Goal: Information Seeking & Learning: Check status

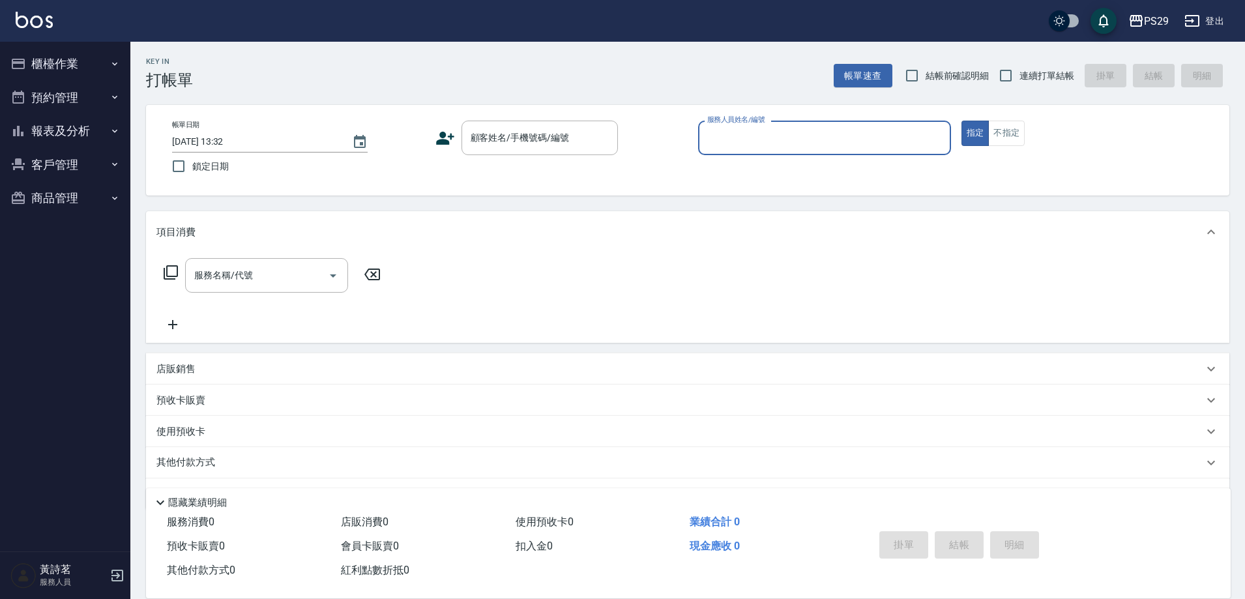
click at [46, 93] on button "預約管理" at bounding box center [65, 98] width 120 height 34
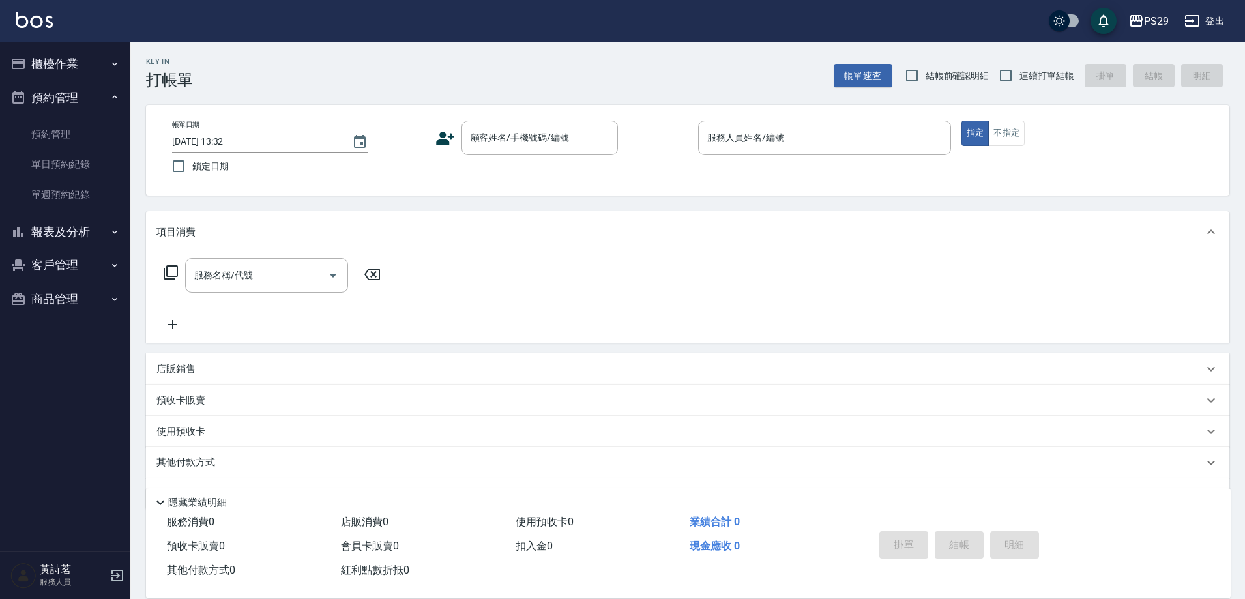
click at [70, 232] on button "報表及分析" at bounding box center [65, 232] width 120 height 34
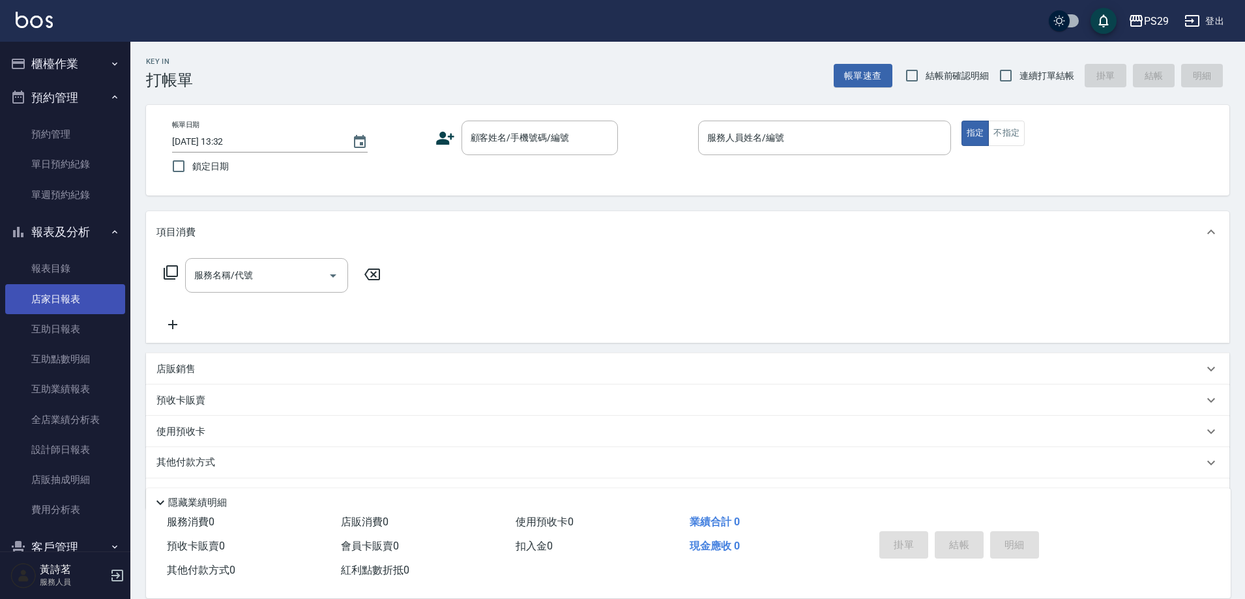
click at [48, 302] on link "店家日報表" at bounding box center [65, 299] width 120 height 30
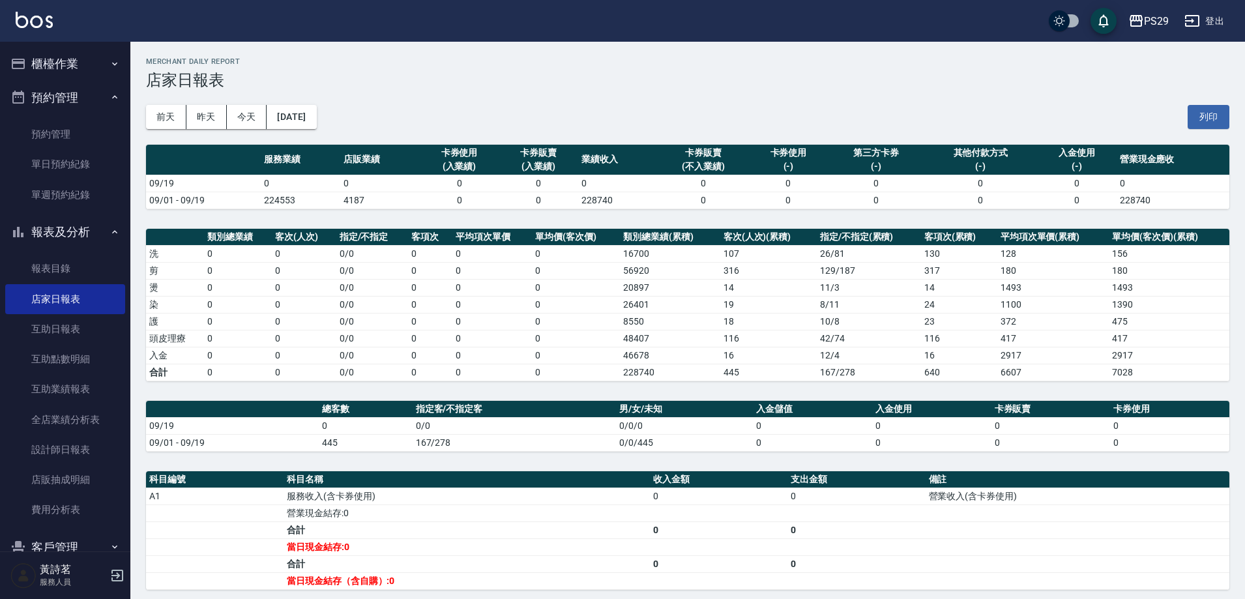
click at [74, 66] on button "櫃檯作業" at bounding box center [65, 64] width 120 height 34
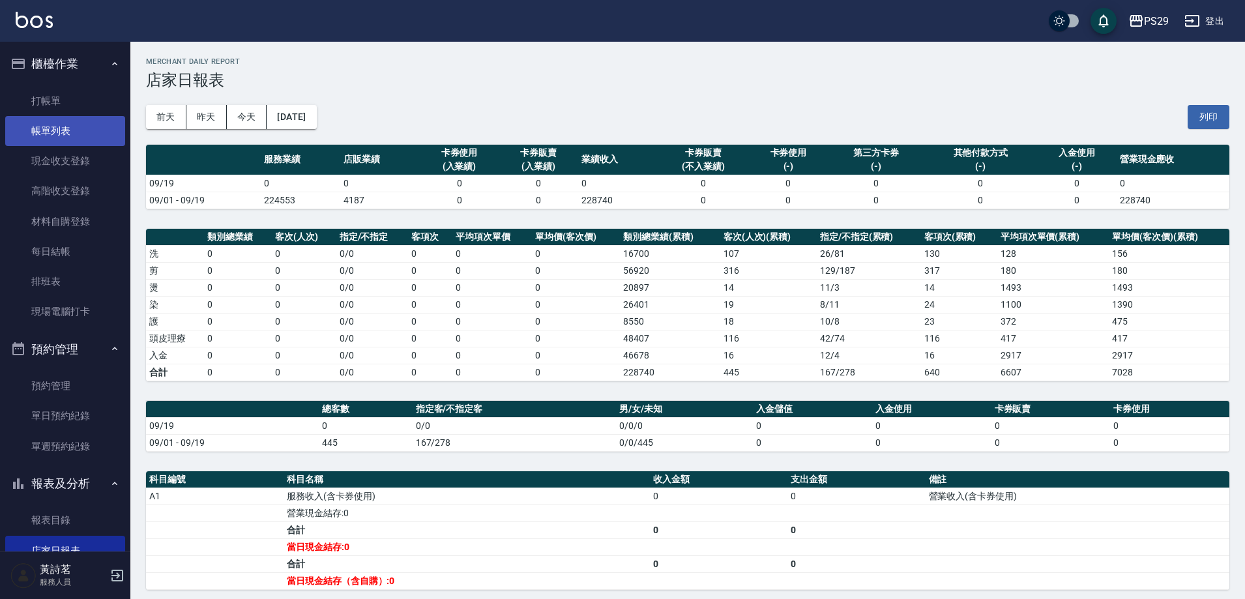
drag, startPoint x: 64, startPoint y: 130, endPoint x: 76, endPoint y: 130, distance: 11.8
click at [65, 130] on link "帳單列表" at bounding box center [65, 131] width 120 height 30
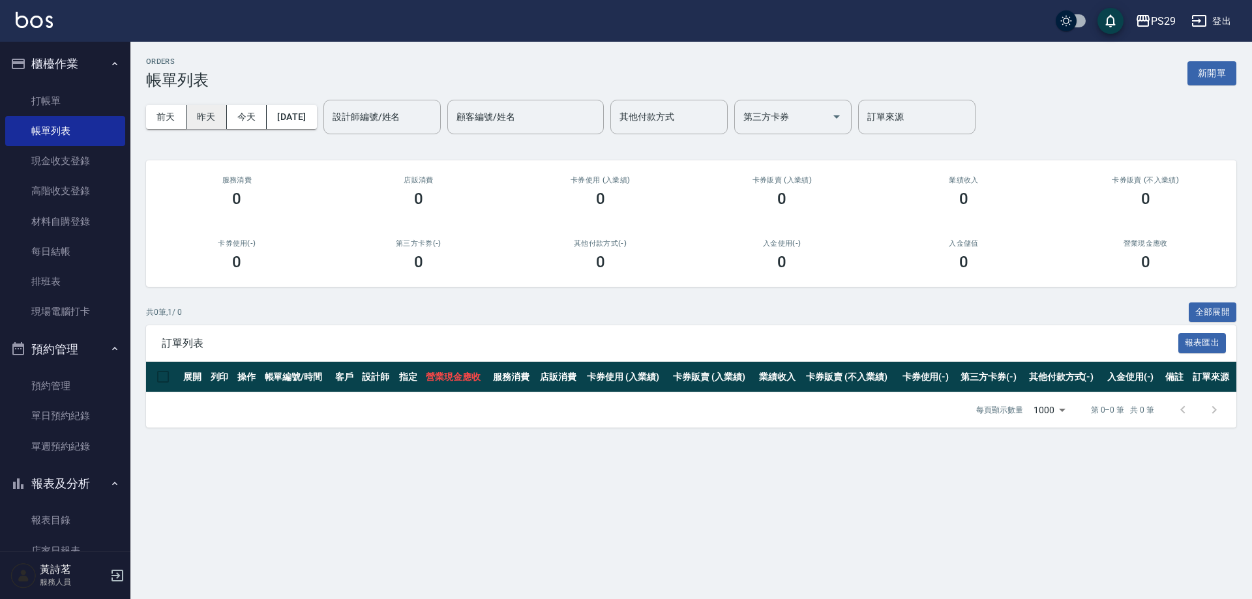
click at [198, 115] on button "昨天" at bounding box center [206, 117] width 40 height 24
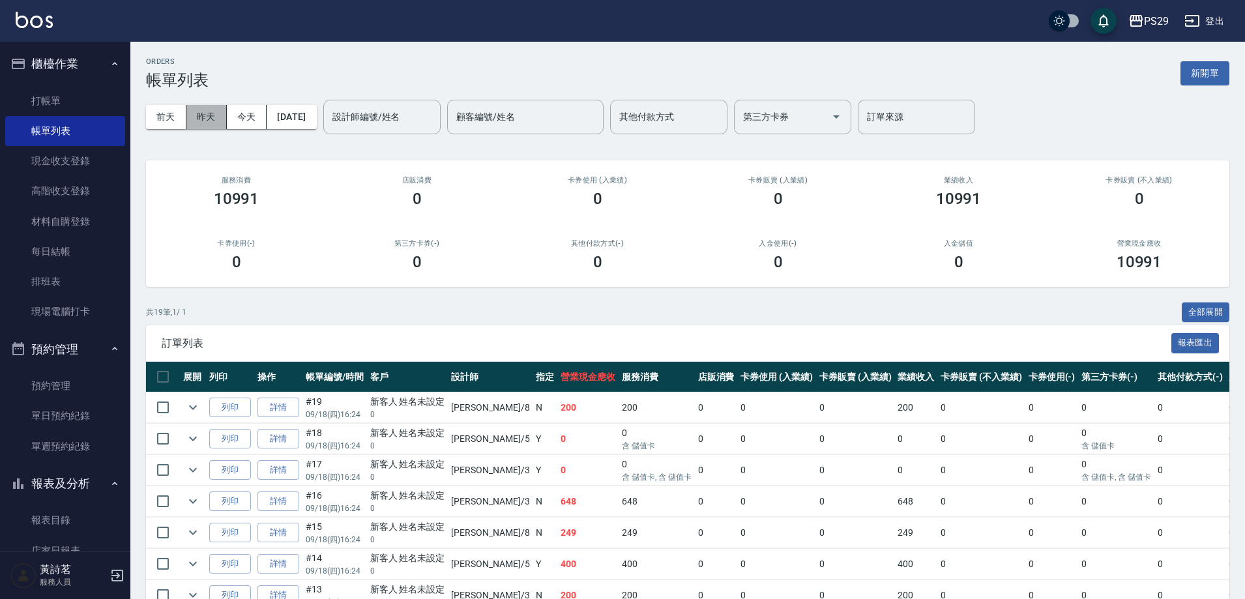
click at [207, 111] on button "昨天" at bounding box center [206, 117] width 40 height 24
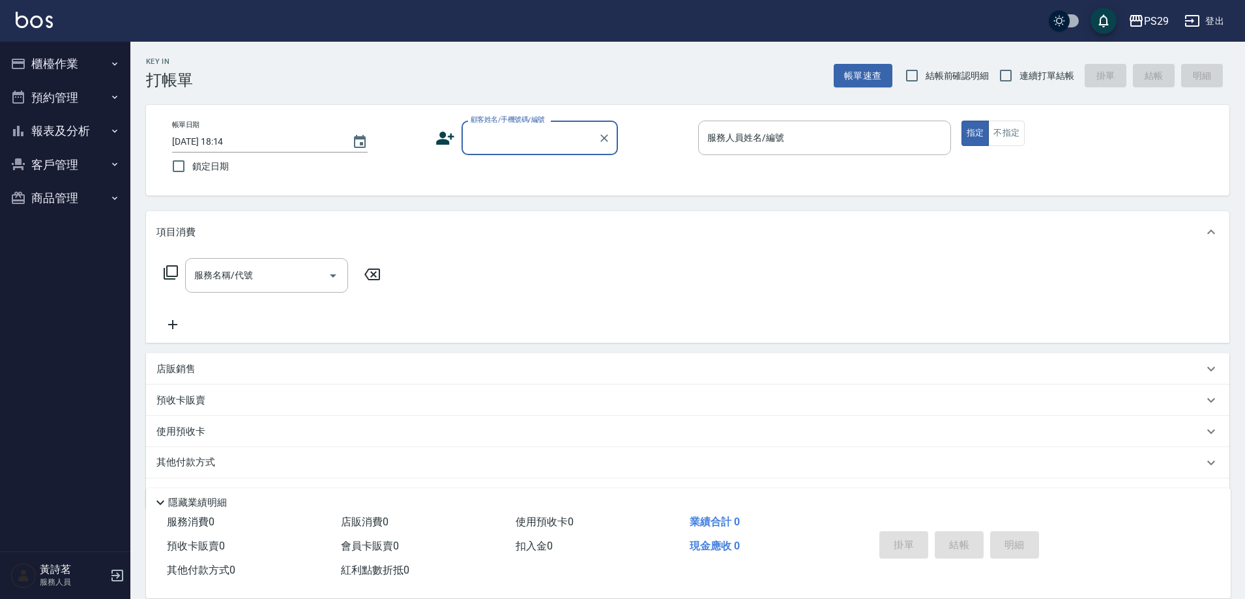
click at [1214, 21] on button "登出" at bounding box center [1204, 21] width 50 height 24
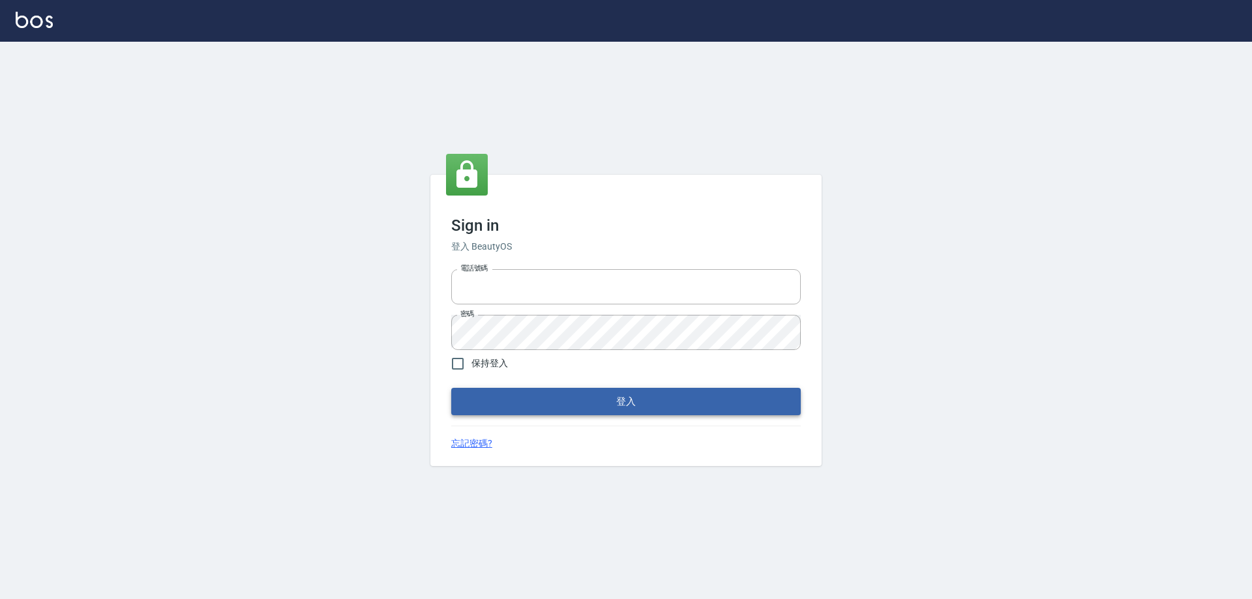
type input "1000"
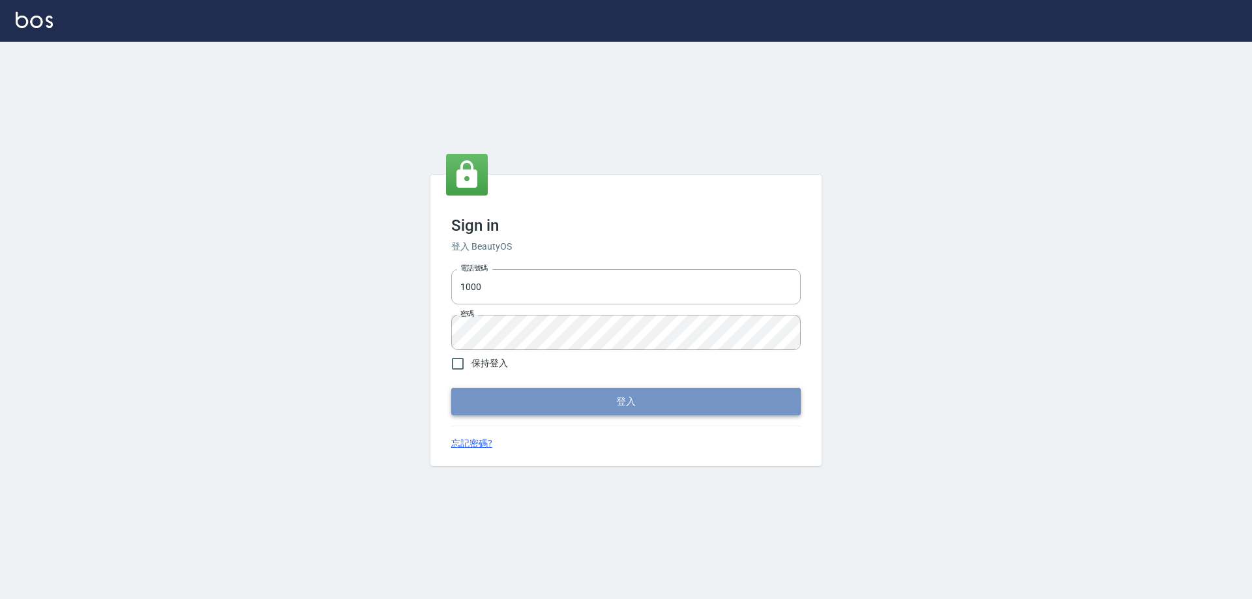
click at [524, 395] on button "登入" at bounding box center [625, 401] width 349 height 27
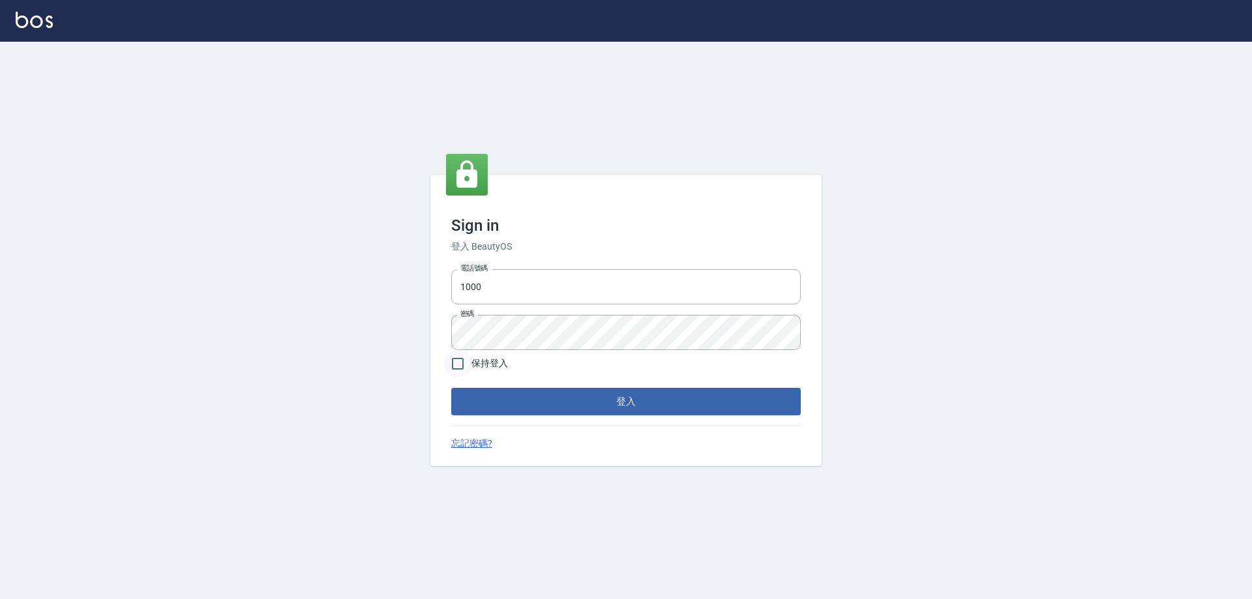
drag, startPoint x: 459, startPoint y: 364, endPoint x: 459, endPoint y: 355, distance: 9.1
click at [459, 363] on input "保持登入" at bounding box center [457, 363] width 27 height 27
checkbox input "true"
click at [495, 413] on button "登入" at bounding box center [625, 401] width 349 height 27
click at [492, 287] on input "1000" at bounding box center [625, 286] width 349 height 35
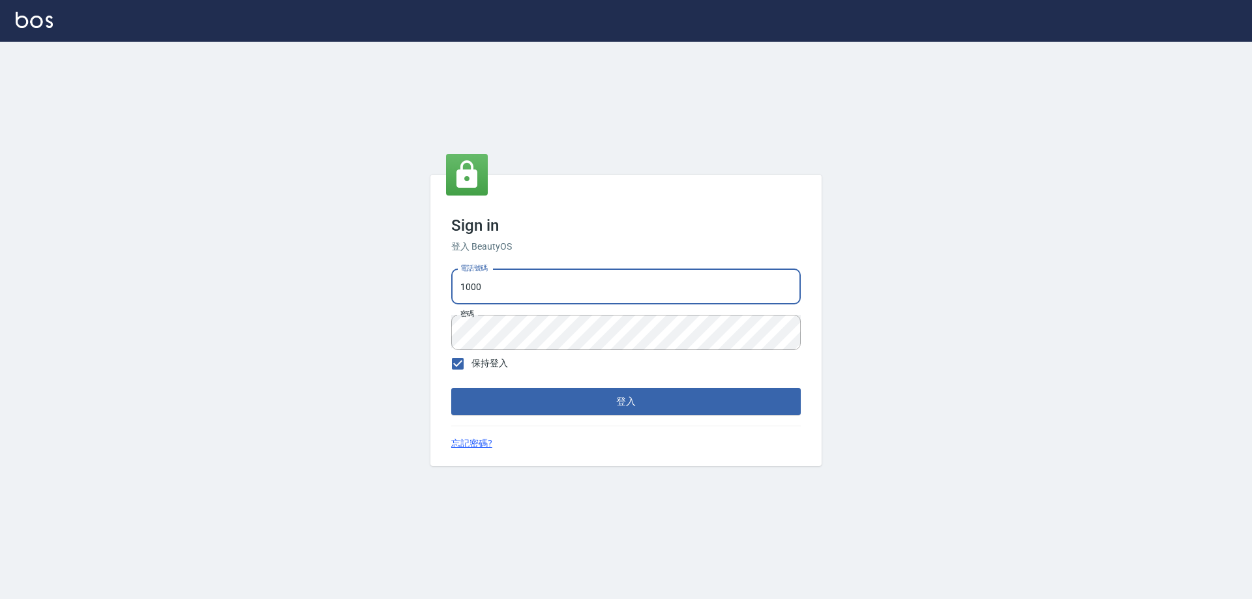
type input "0425683197"
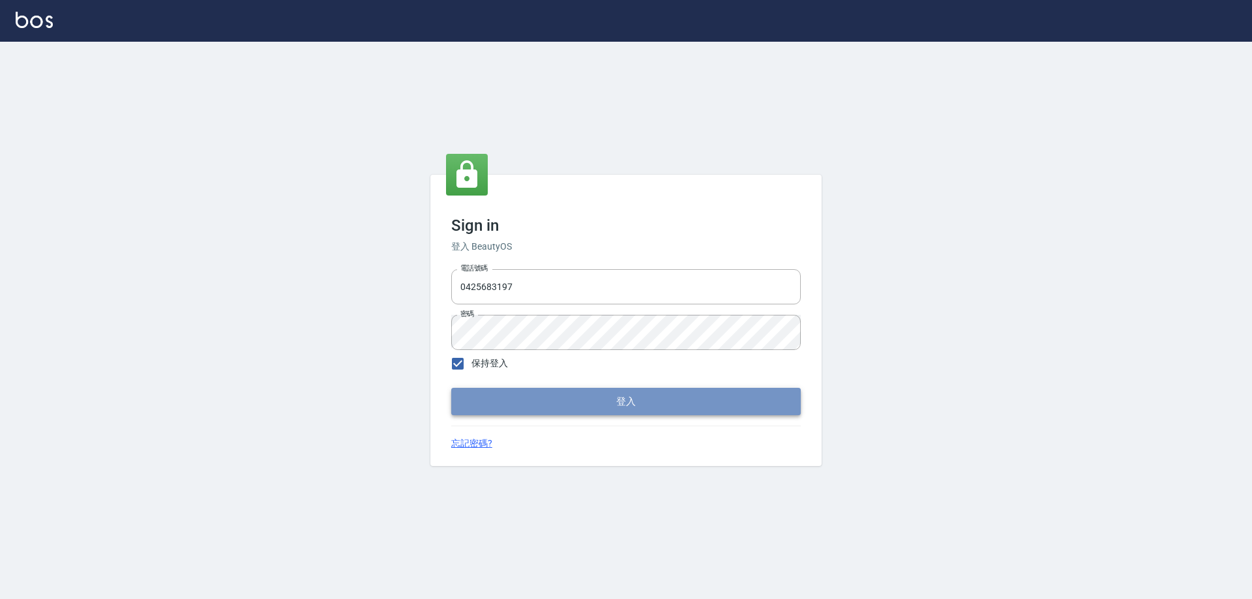
click at [513, 405] on button "登入" at bounding box center [625, 401] width 349 height 27
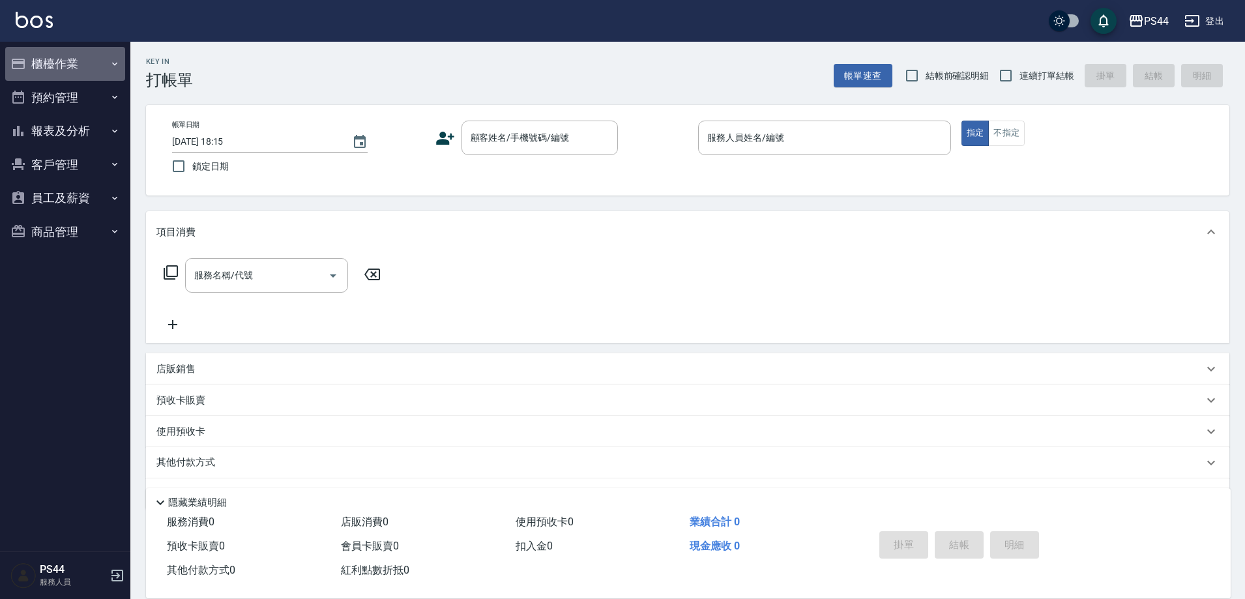
click at [63, 57] on button "櫃檯作業" at bounding box center [65, 64] width 120 height 34
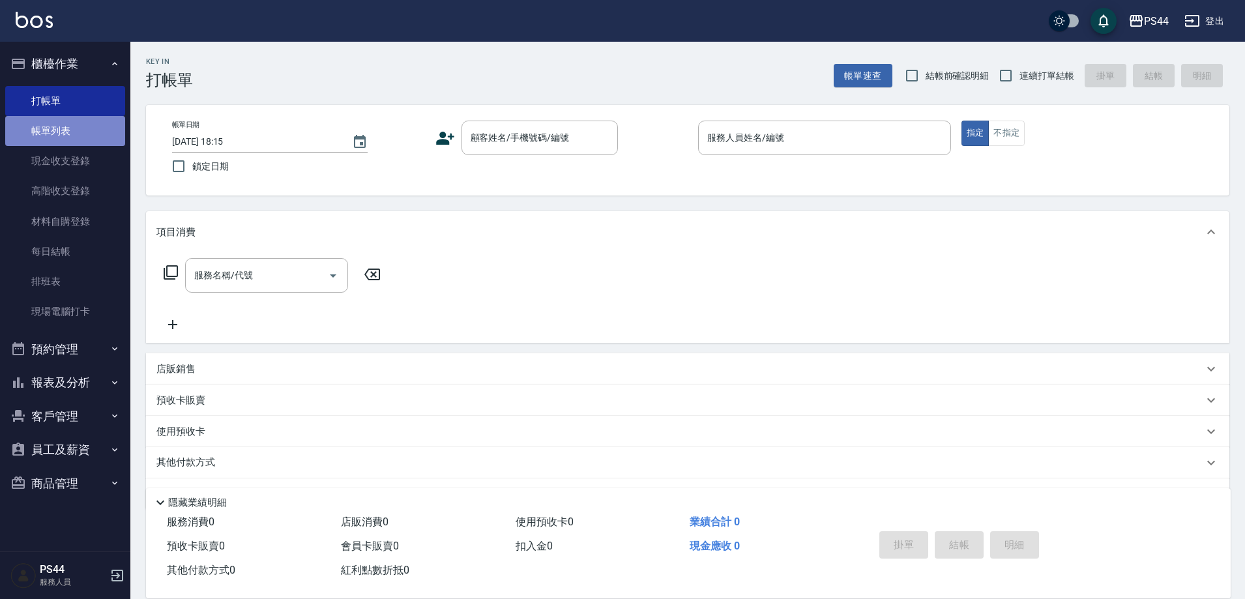
click at [47, 131] on link "帳單列表" at bounding box center [65, 131] width 120 height 30
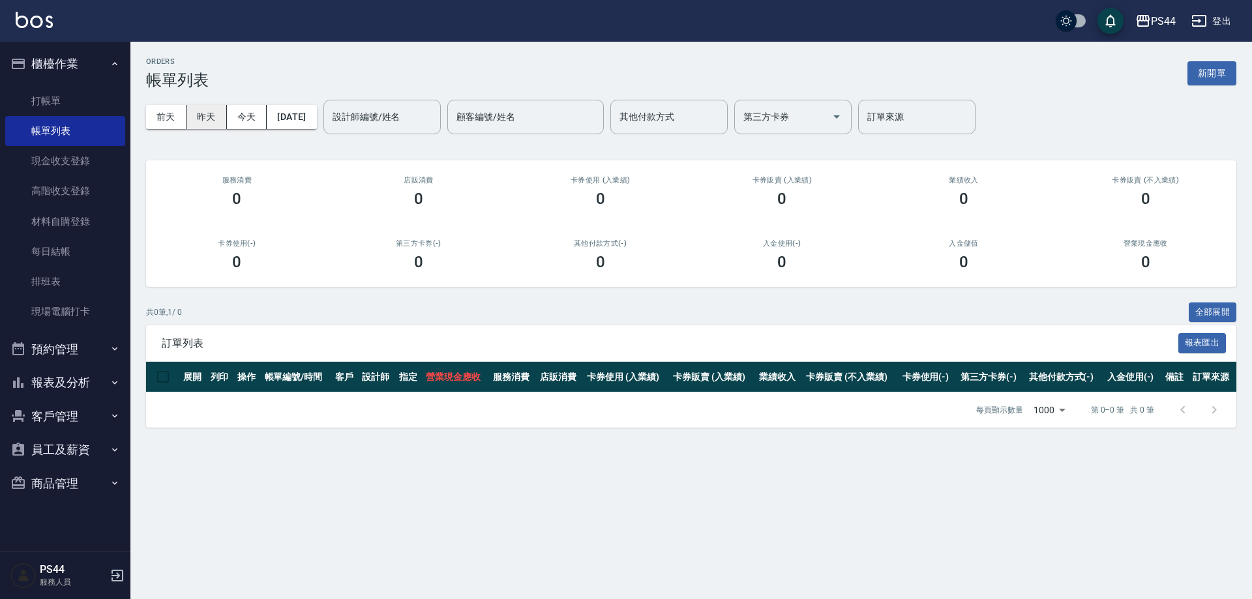
click at [207, 113] on button "昨天" at bounding box center [206, 117] width 40 height 24
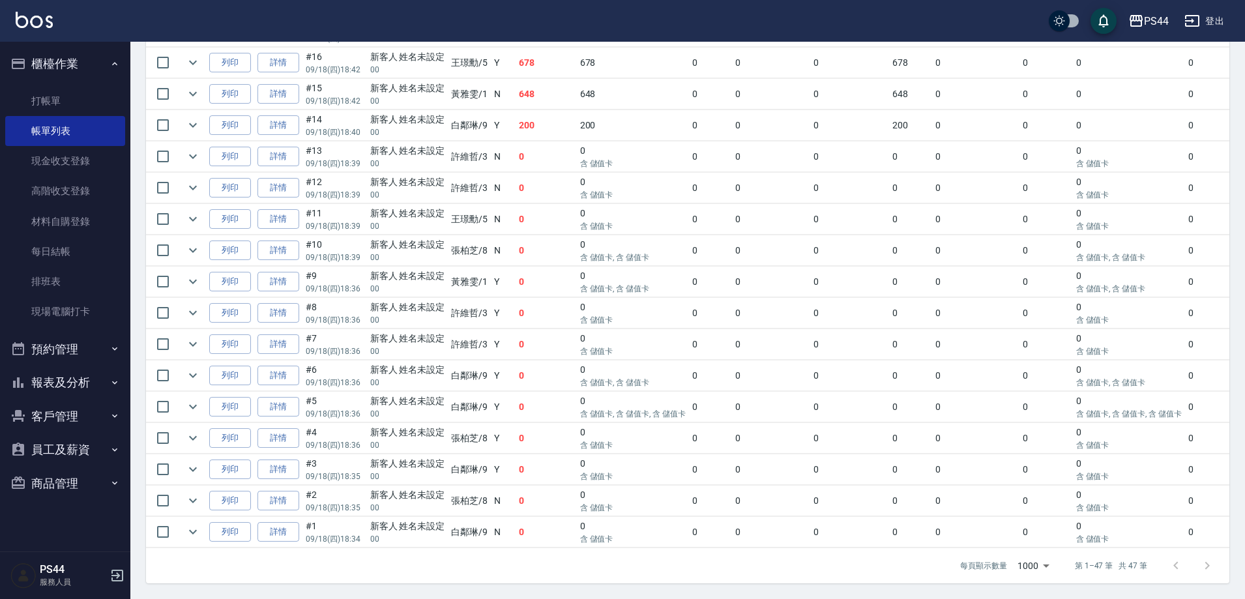
scroll to position [1328, 0]
click at [289, 292] on link "詳情" at bounding box center [278, 282] width 42 height 20
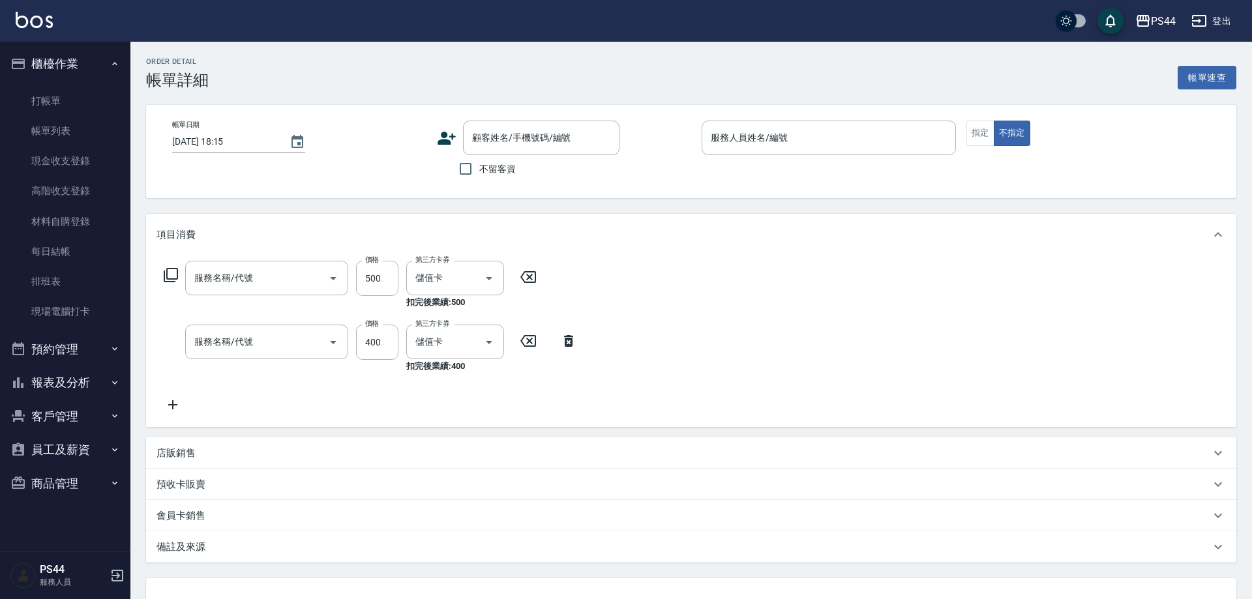
type input "2025/09/18 18:36"
type input "黃雅雯-1"
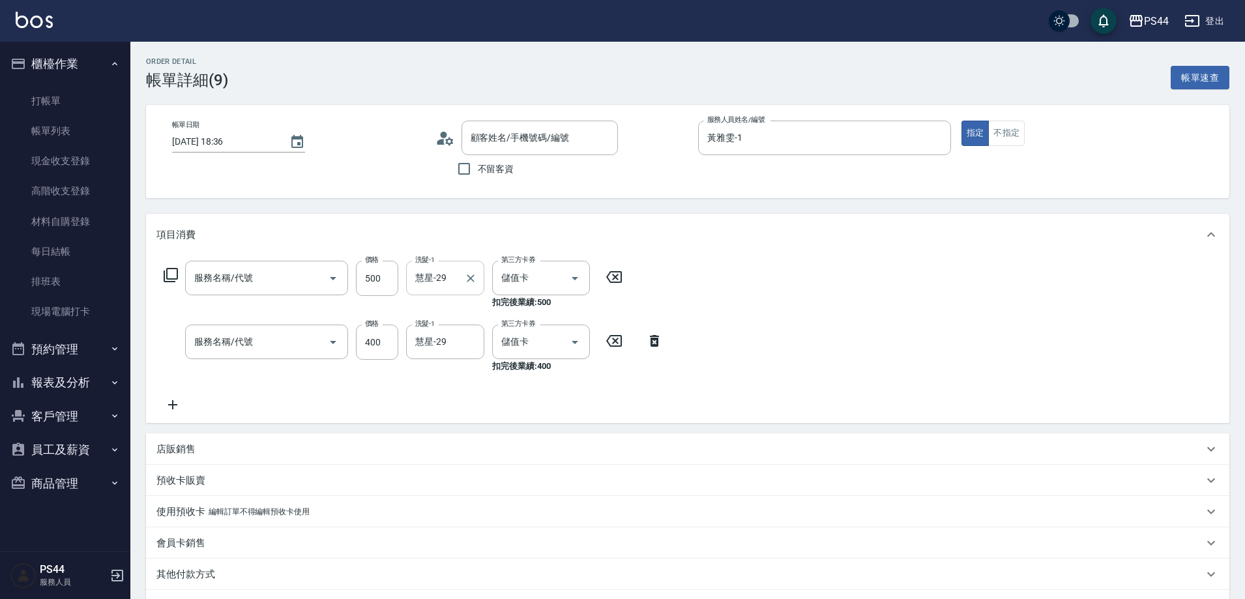
type input "500護(402)"
type input "洗+剪(308)"
type input "新客人 姓名未設定/00/null"
click at [472, 281] on icon "Clear" at bounding box center [471, 278] width 8 height 8
click at [446, 283] on input "洗髮-1" at bounding box center [445, 278] width 66 height 23
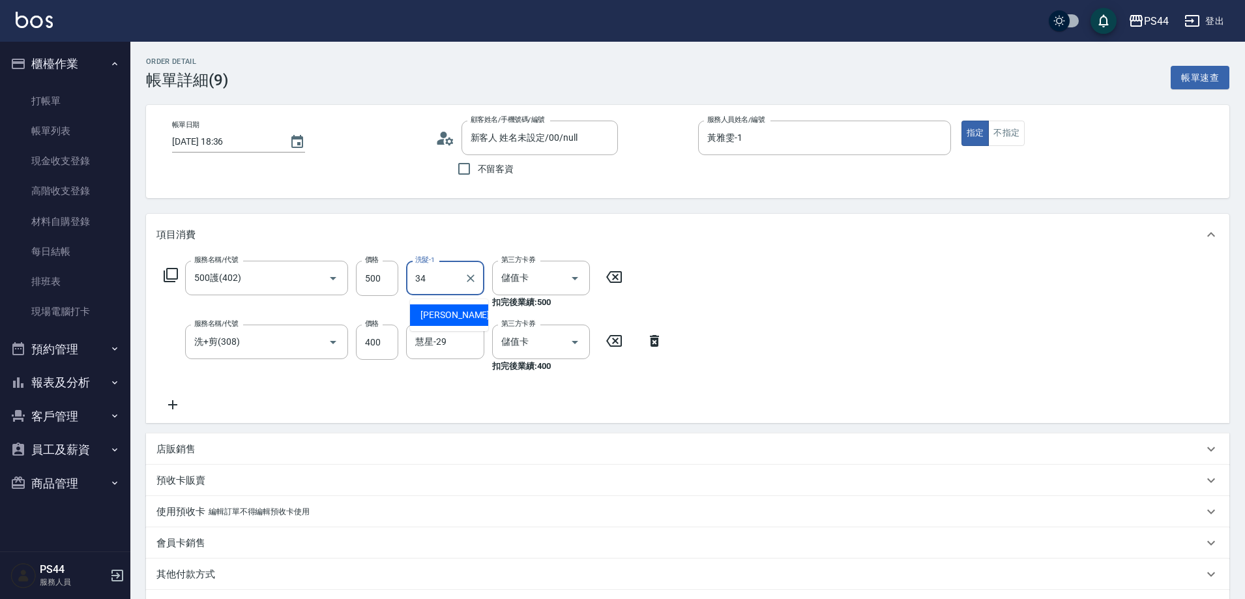
click at [453, 317] on span "邱美月 -34" at bounding box center [461, 315] width 82 height 14
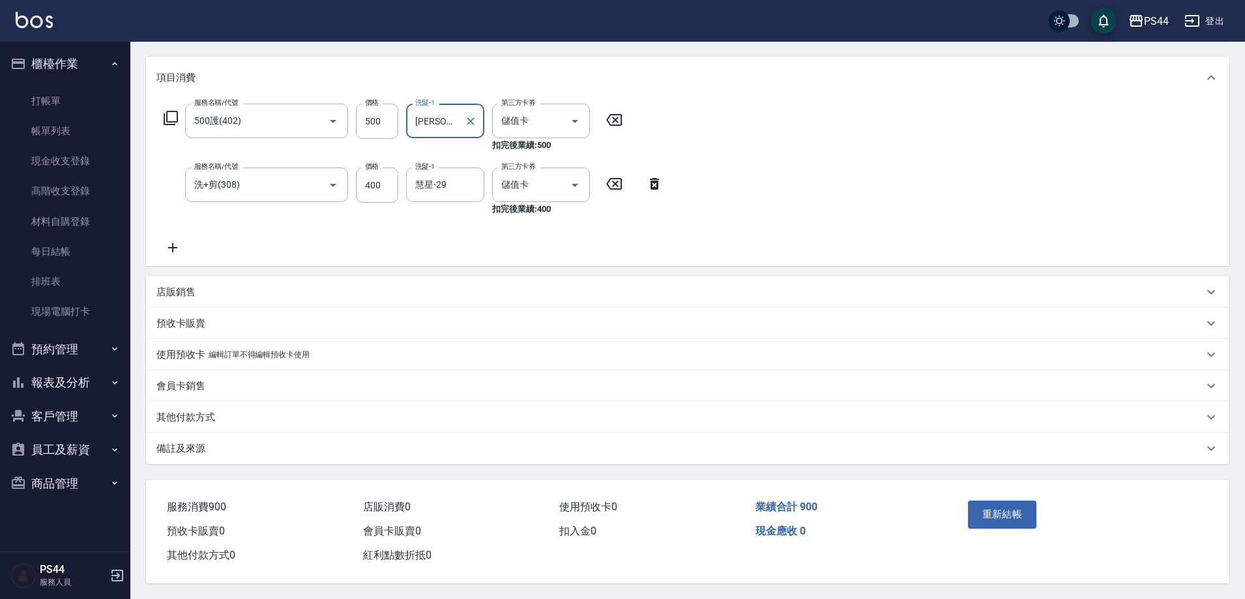
scroll to position [181, 0]
type input "邱美月-34"
click at [1001, 503] on button "重新結帳" at bounding box center [1002, 514] width 69 height 27
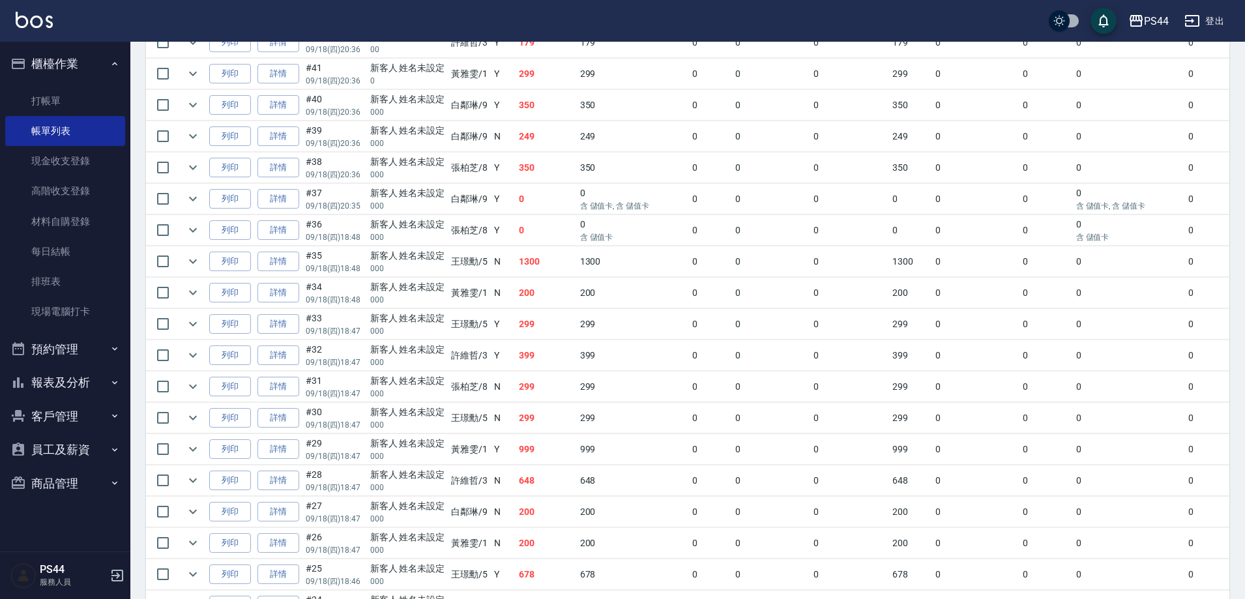
scroll to position [261, 0]
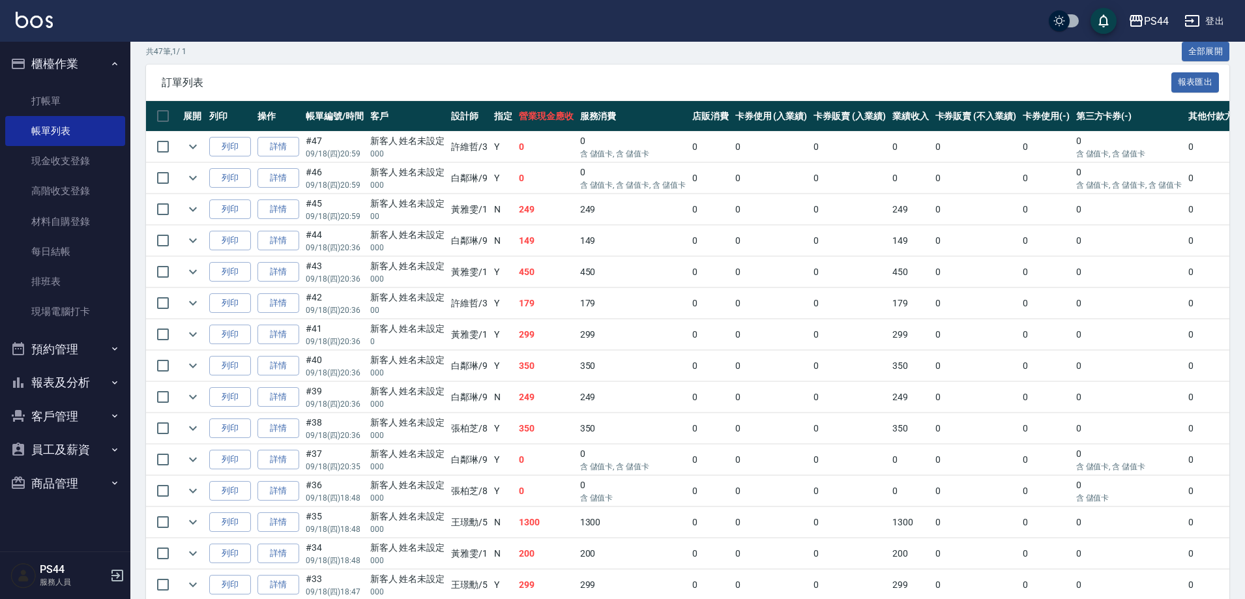
click at [1220, 19] on button "登出" at bounding box center [1204, 21] width 50 height 24
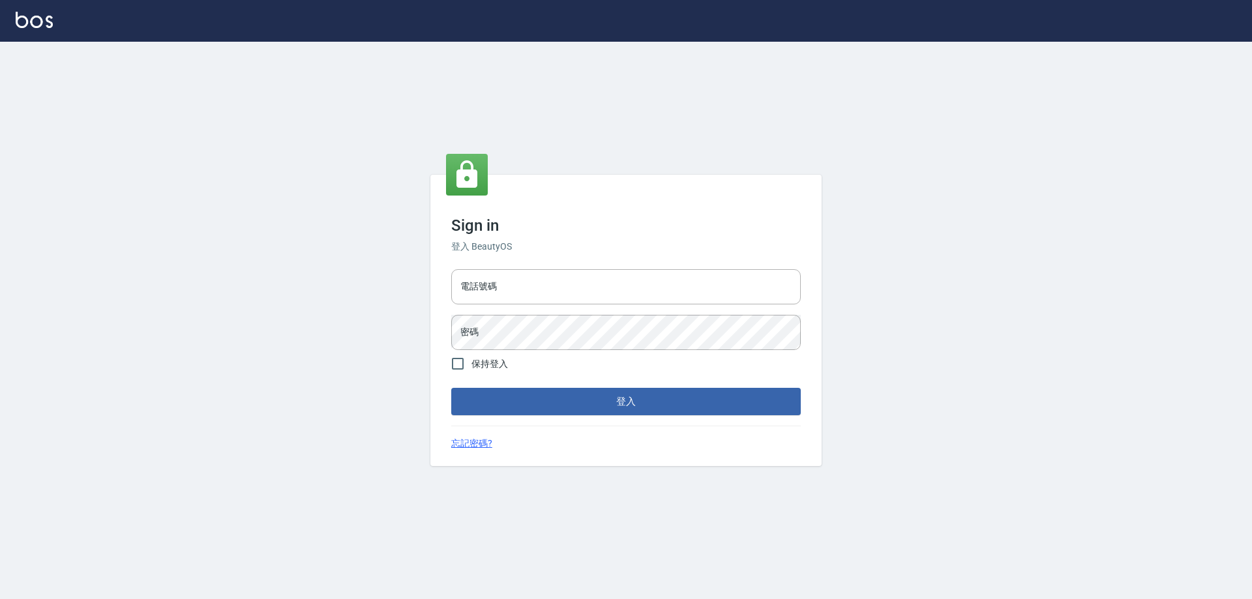
type input "0425683197"
drag, startPoint x: 495, startPoint y: 283, endPoint x: 436, endPoint y: 281, distance: 58.7
click at [430, 283] on div "Sign in 登入 BeautyOS 電話號碼 0425683197 電話號碼 密碼 密碼 保持登入 登入 忘記密碼?" at bounding box center [626, 320] width 1252 height 557
paste input "930531400"
type input "0930531400"
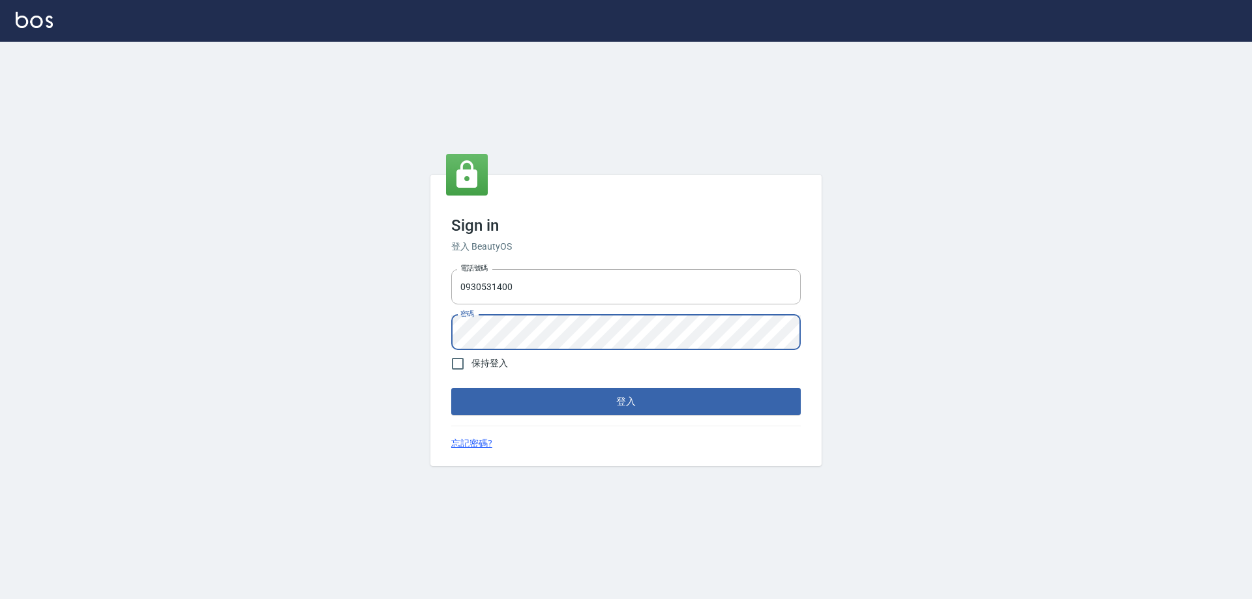
click at [451, 388] on button "登入" at bounding box center [625, 401] width 349 height 27
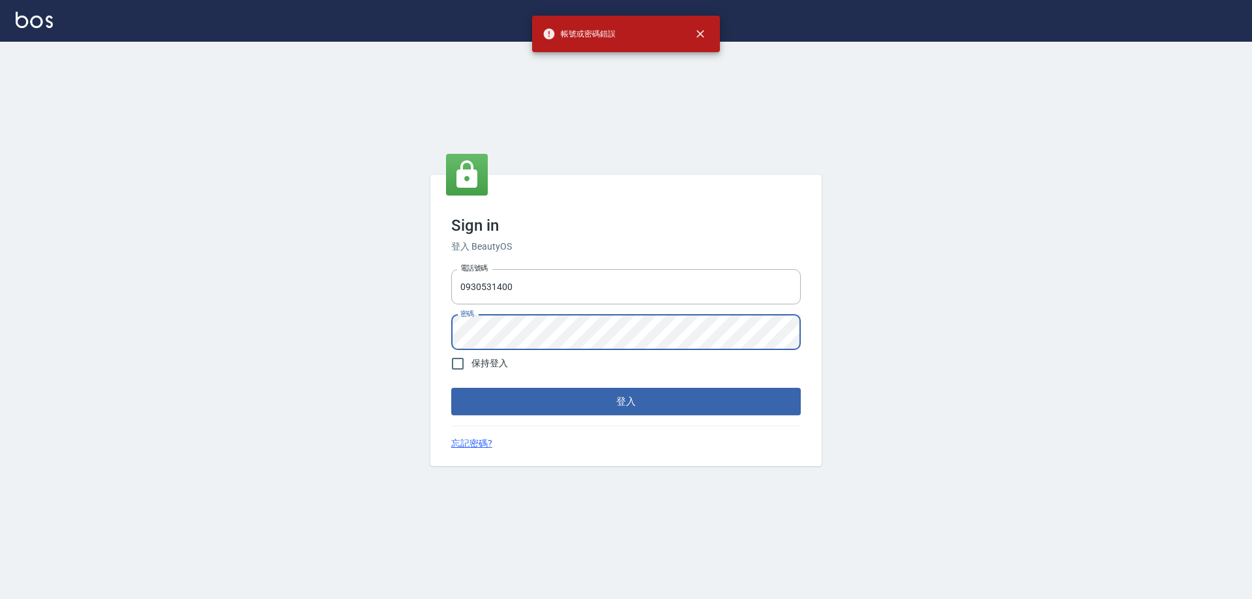
click at [435, 332] on div "Sign in 登入 BeautyOS 電話號碼 0930531400 電話號碼 密碼 密碼 保持登入 登入 忘記密碼?" at bounding box center [625, 320] width 391 height 291
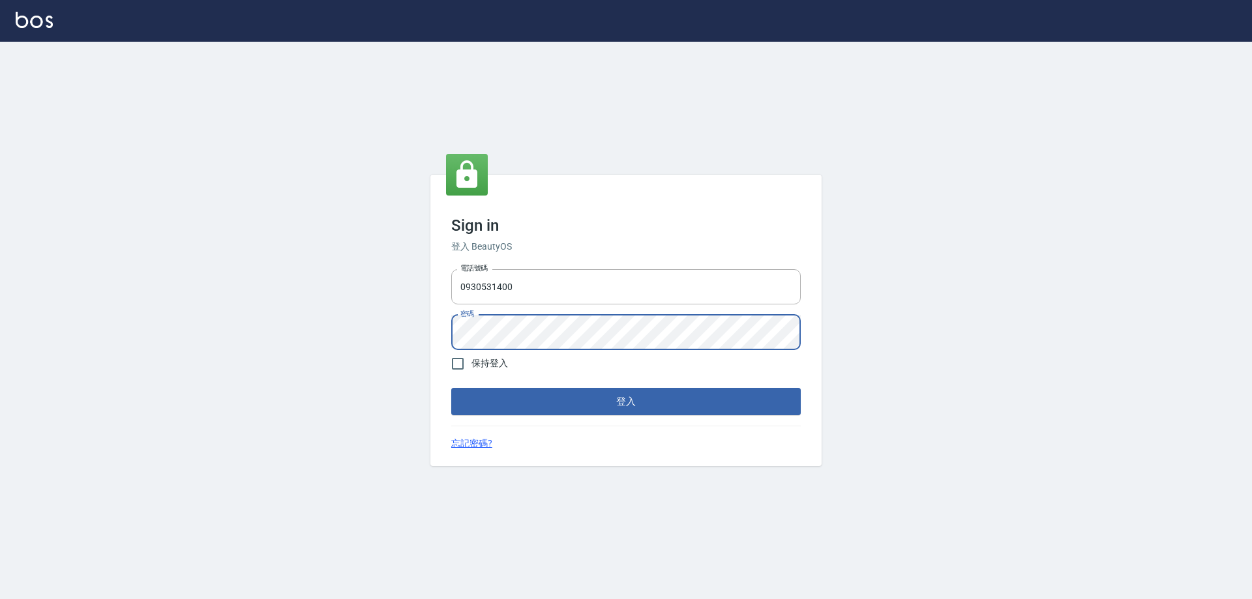
click at [451, 388] on button "登入" at bounding box center [625, 401] width 349 height 27
click at [859, 286] on div "Sign in 登入 BeautyOS 電話號碼 0930531400 電話號碼 密碼 密碼 保持登入 登入 忘記密碼?" at bounding box center [626, 320] width 1252 height 557
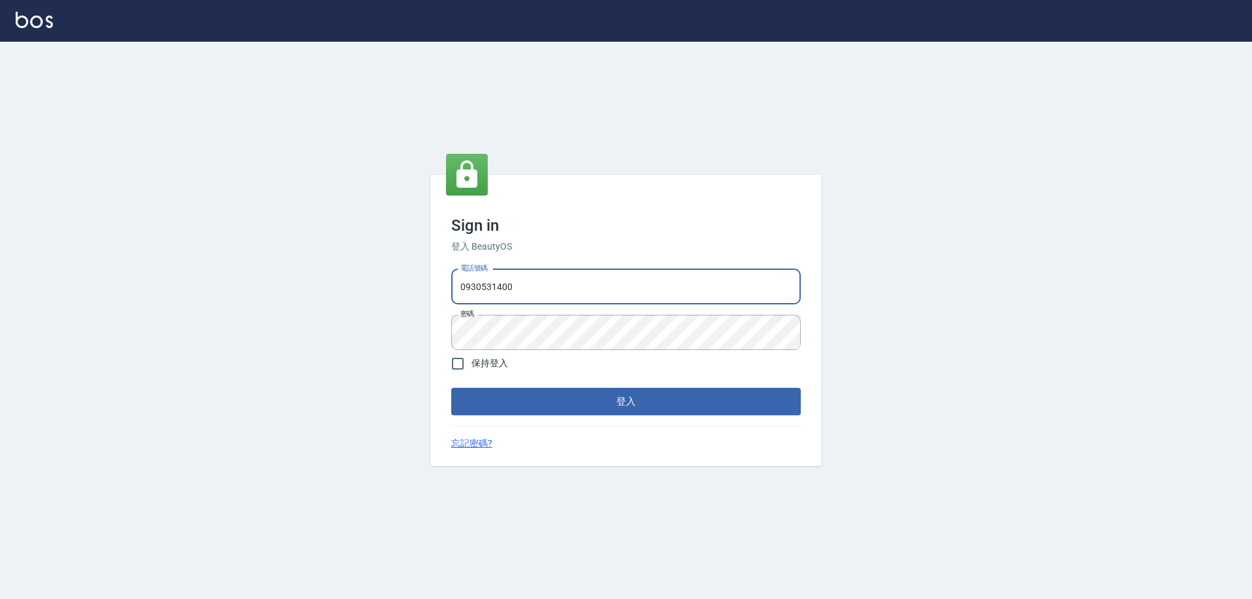
drag, startPoint x: 524, startPoint y: 284, endPoint x: 380, endPoint y: 284, distance: 144.1
click at [381, 284] on div "Sign in 登入 BeautyOS 電話號碼 0930531400 電話號碼 密碼 密碼 保持登入 登入 忘記密碼?" at bounding box center [626, 320] width 1252 height 557
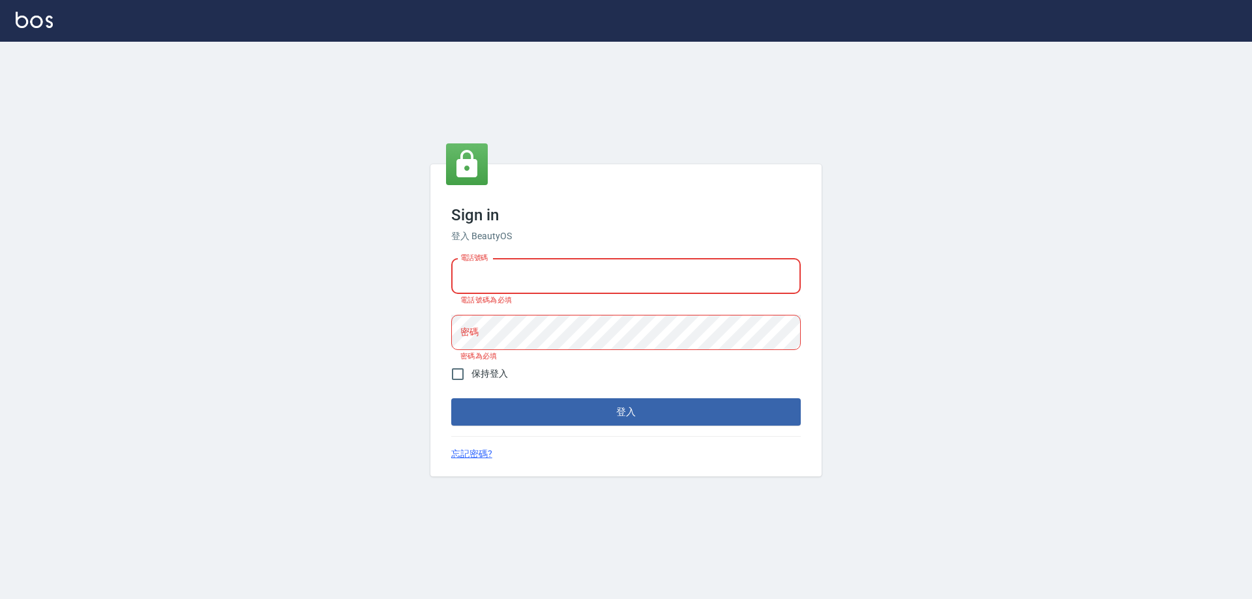
click at [501, 281] on input "電話號碼" at bounding box center [625, 276] width 349 height 35
type input "DESC"
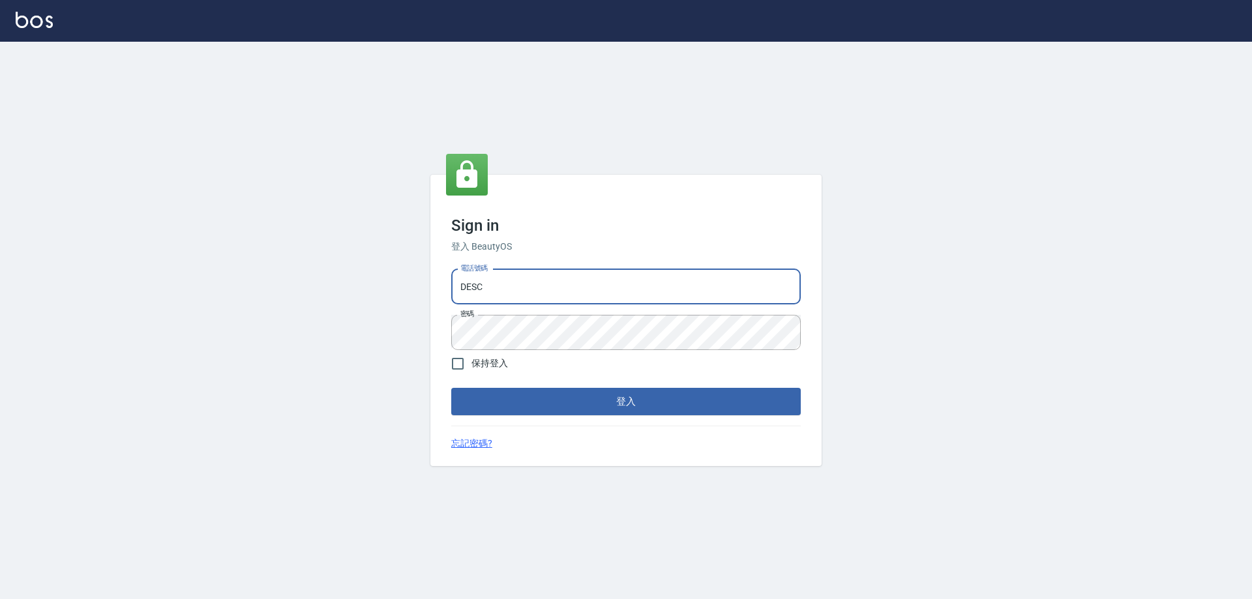
click at [497, 399] on button "登入" at bounding box center [625, 401] width 349 height 27
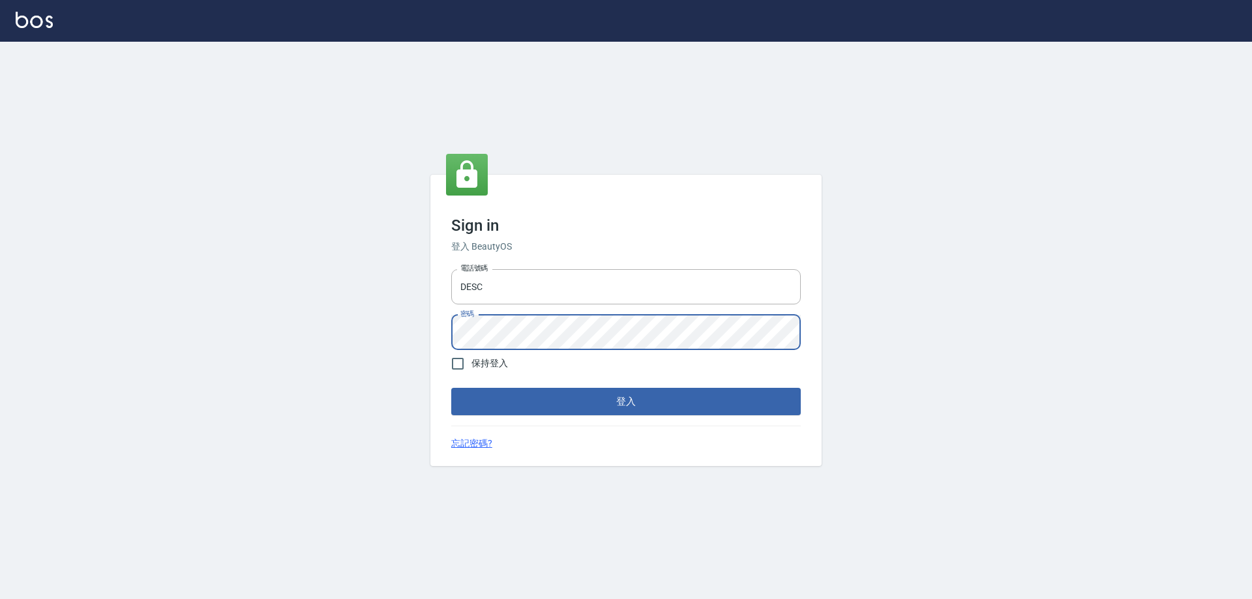
click at [441, 334] on div "Sign in 登入 BeautyOS 電話號碼 DESC 電話號碼 密碼 密碼 保持登入 登入 忘記密碼?" at bounding box center [625, 320] width 391 height 291
click at [451, 388] on button "登入" at bounding box center [625, 401] width 349 height 27
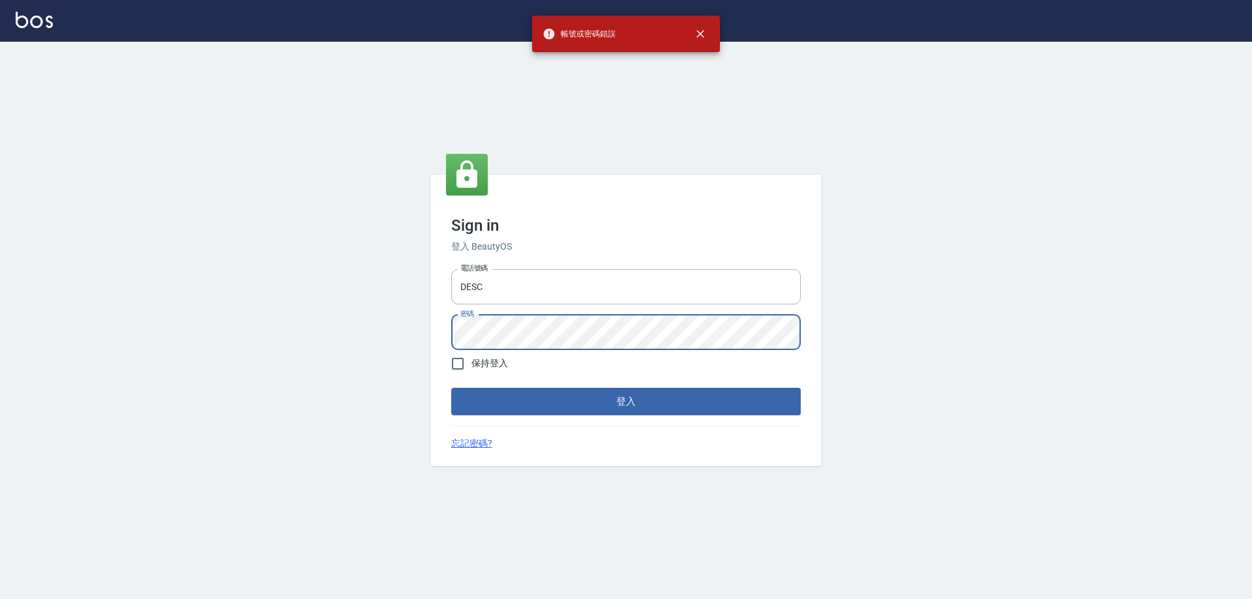
click at [413, 330] on div "Sign in 登入 BeautyOS 電話號碼 DESC 電話號碼 密碼 密碼 保持登入 登入 忘記密碼?" at bounding box center [626, 320] width 1252 height 557
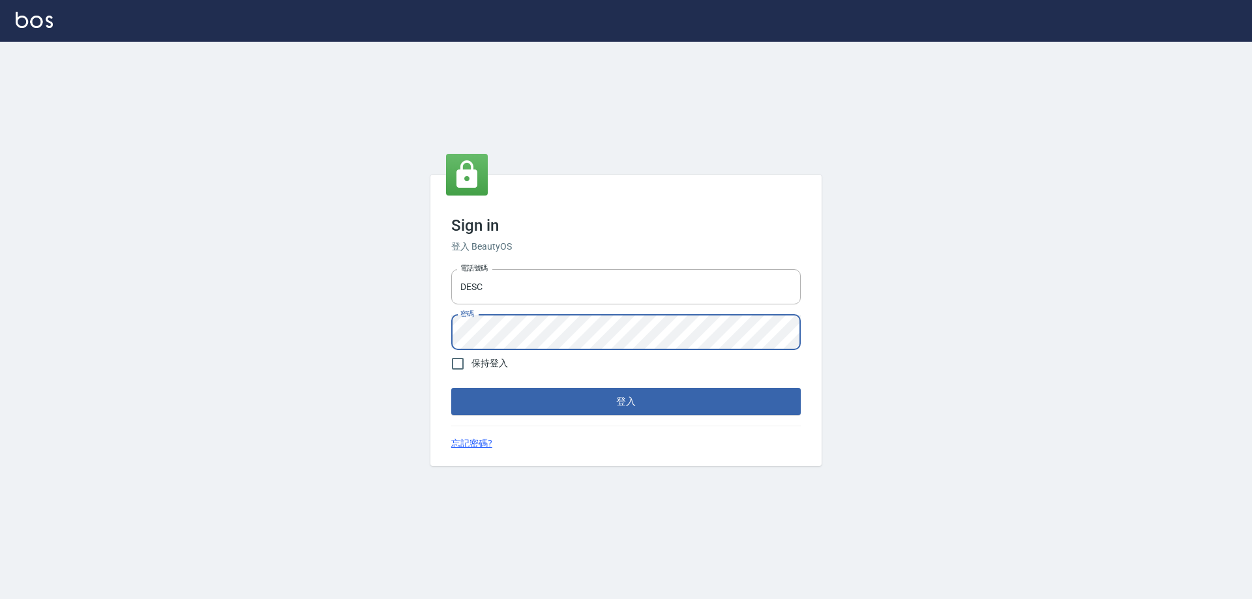
click at [451, 388] on button "登入" at bounding box center [625, 401] width 349 height 27
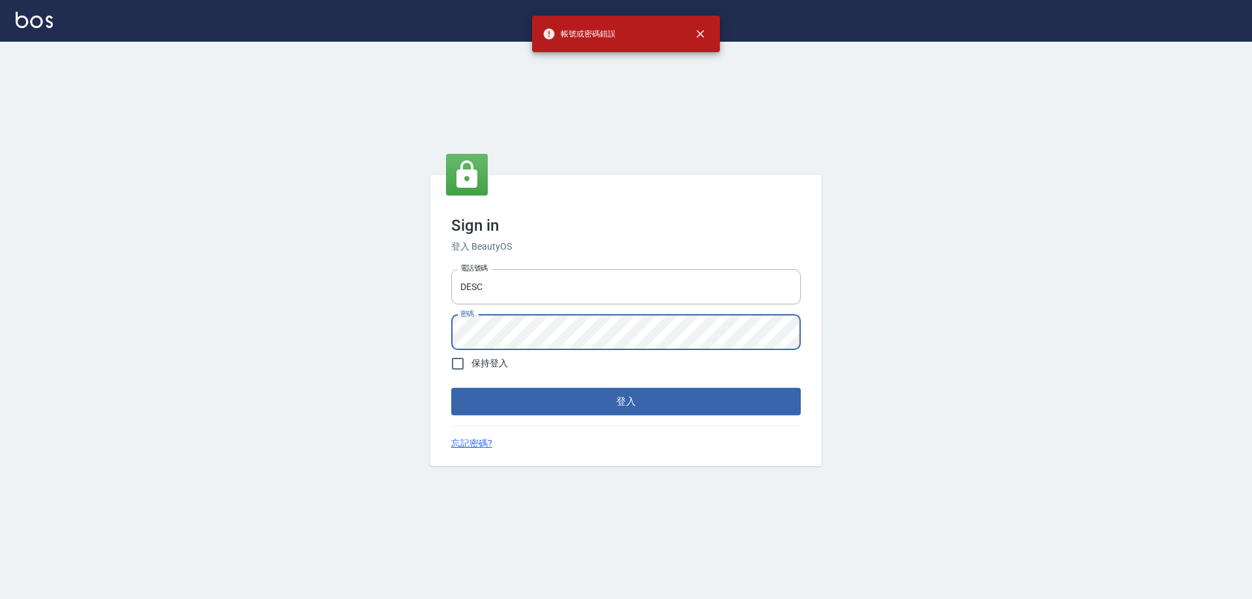
click at [395, 324] on div "Sign in 登入 BeautyOS 電話號碼 DESC 電話號碼 密碼 密碼 保持登入 登入 忘記密碼?" at bounding box center [626, 320] width 1252 height 557
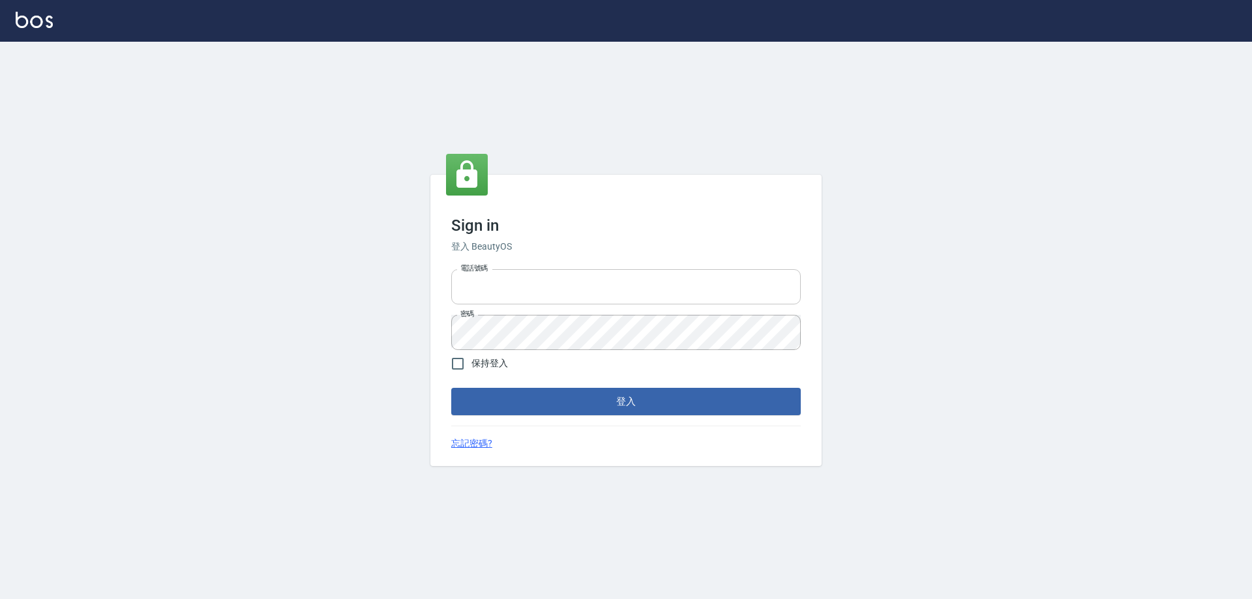
type input "0425683197"
click at [539, 282] on input "0425683197" at bounding box center [625, 286] width 349 height 35
click at [492, 408] on button "登入" at bounding box center [625, 401] width 349 height 27
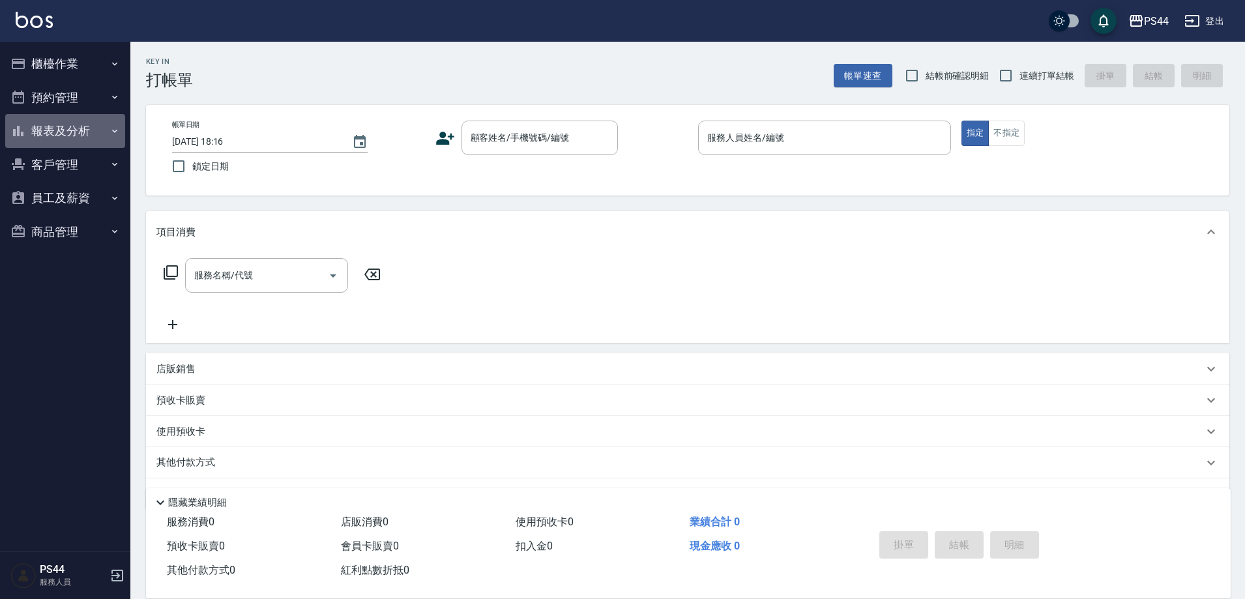
click at [55, 127] on button "報表及分析" at bounding box center [65, 131] width 120 height 34
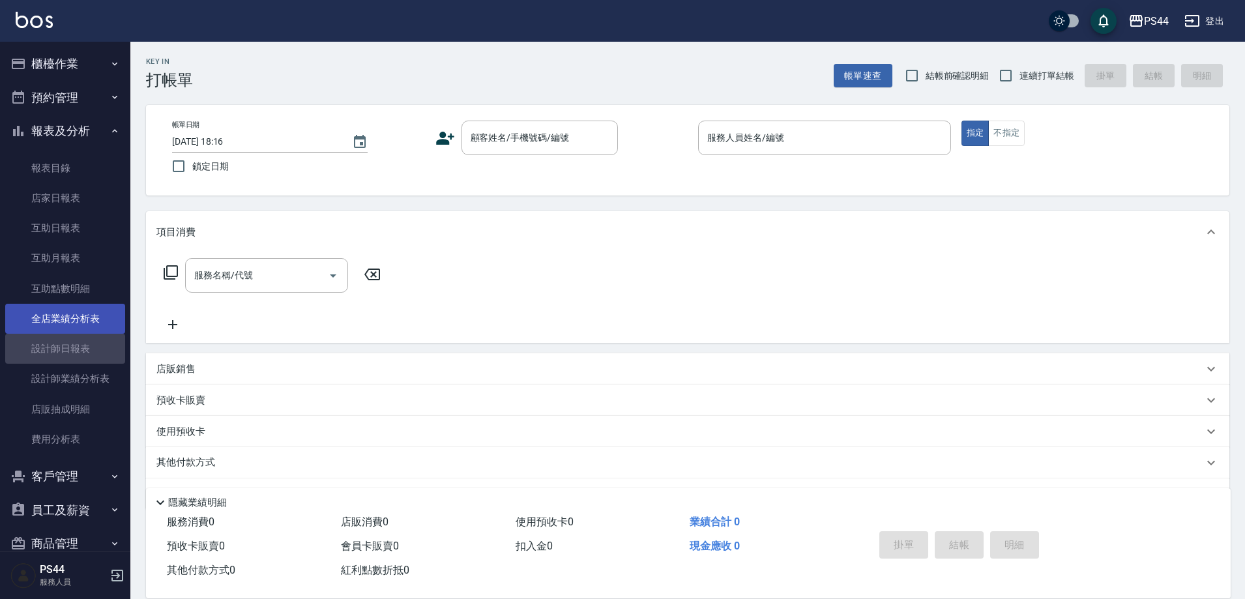
drag, startPoint x: 72, startPoint y: 344, endPoint x: 100, endPoint y: 325, distance: 34.4
click at [71, 344] on link "設計師日報表" at bounding box center [65, 349] width 120 height 30
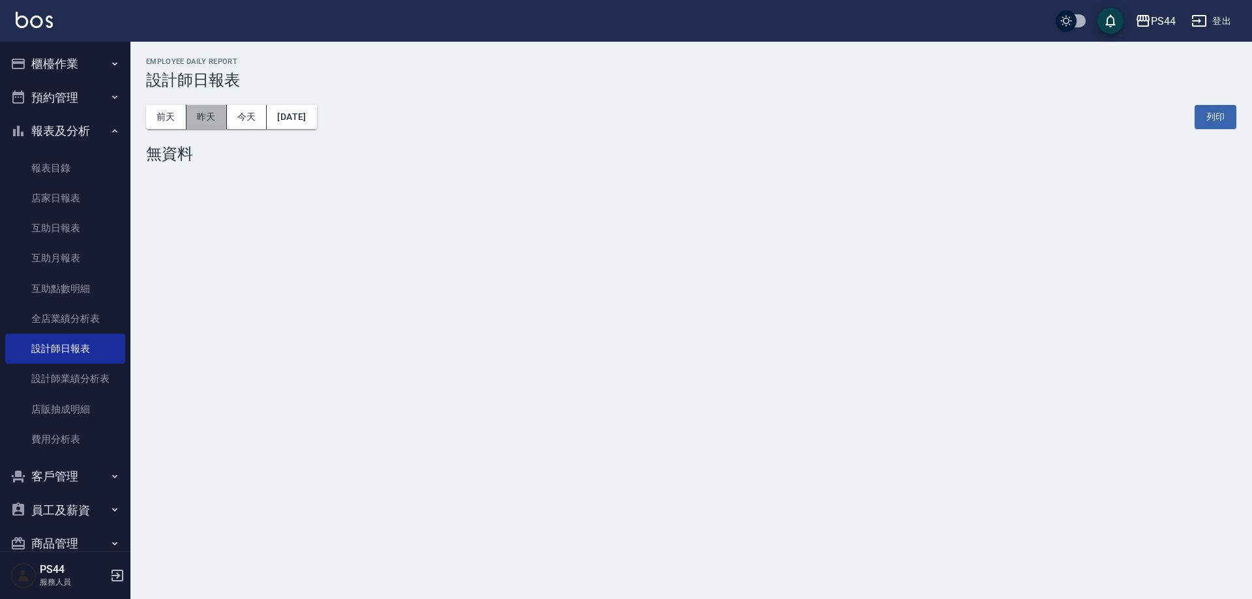
click at [213, 113] on button "昨天" at bounding box center [206, 117] width 40 height 24
